Goal: Transaction & Acquisition: Obtain resource

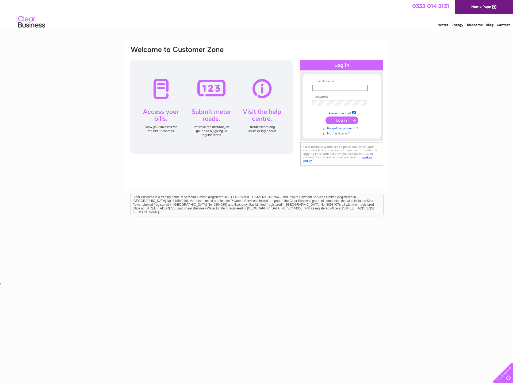
type input "accounts@cdsnet.co.uk"
click at [342, 119] on input "submit" at bounding box center [342, 119] width 33 height 7
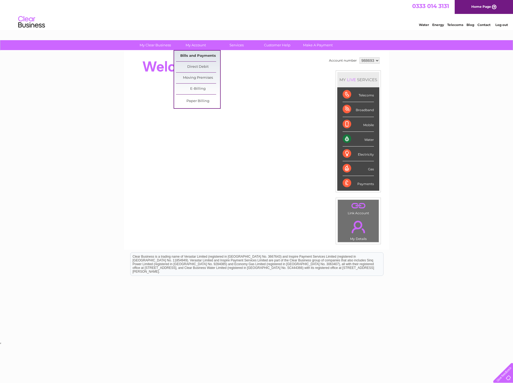
click at [199, 55] on link "Bills and Payments" at bounding box center [198, 56] width 44 height 11
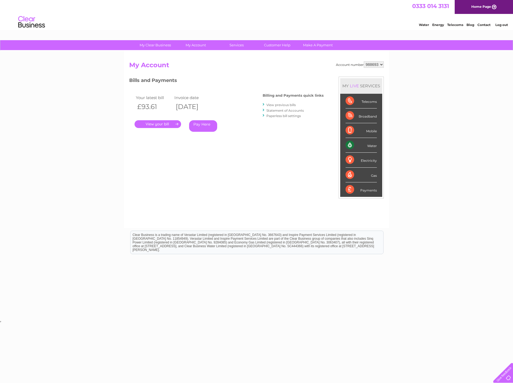
click at [165, 124] on link "." at bounding box center [158, 124] width 47 height 8
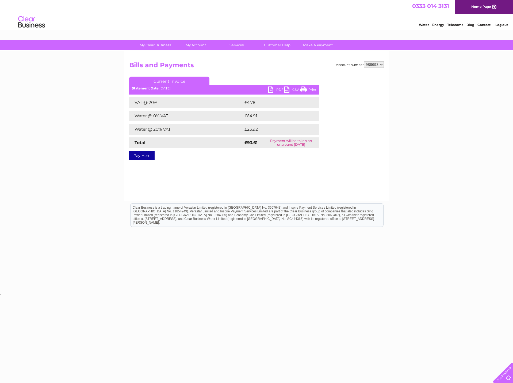
click at [274, 90] on link "PDF" at bounding box center [276, 90] width 16 height 8
drag, startPoint x: 159, startPoint y: 63, endPoint x: 164, endPoint y: 63, distance: 5.6
click at [159, 63] on h2 "Bills and Payments" at bounding box center [256, 66] width 255 height 10
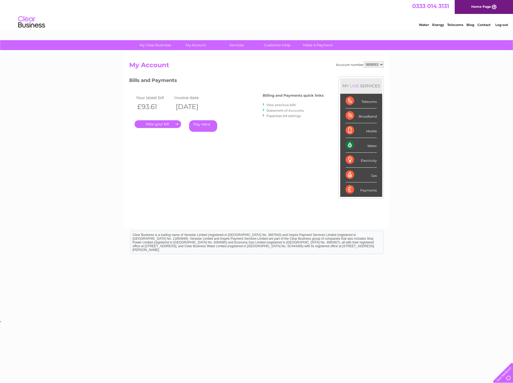
click at [280, 104] on link "View previous bills" at bounding box center [281, 105] width 29 height 4
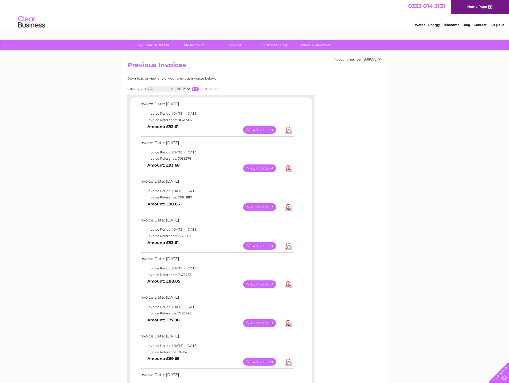
click at [259, 166] on link "View" at bounding box center [262, 168] width 39 height 8
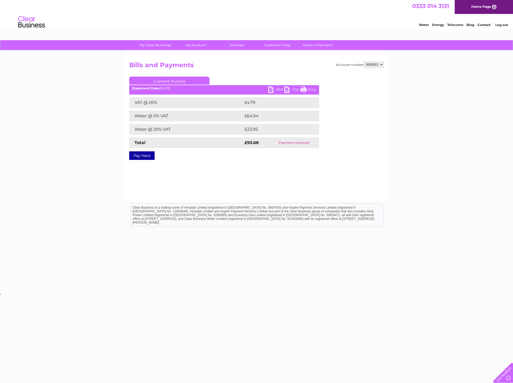
click at [275, 87] on link "PDF" at bounding box center [276, 90] width 16 height 8
